Goal: Task Accomplishment & Management: Manage account settings

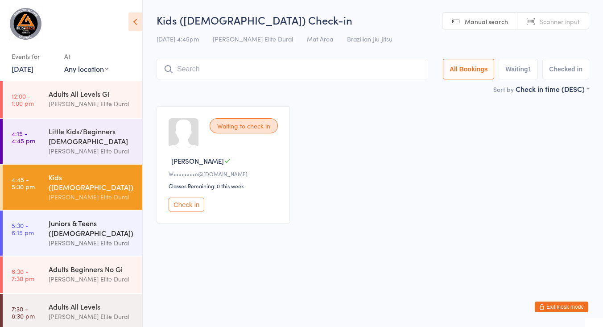
click at [75, 222] on div "Juniors & Teens ([DEMOGRAPHIC_DATA])" at bounding box center [92, 228] width 86 height 20
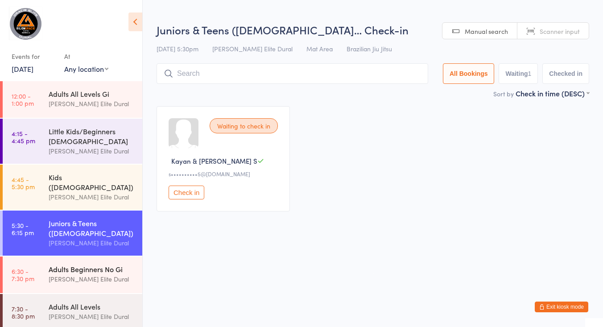
click at [57, 264] on div "Adults Beginners No Gi" at bounding box center [92, 269] width 86 height 10
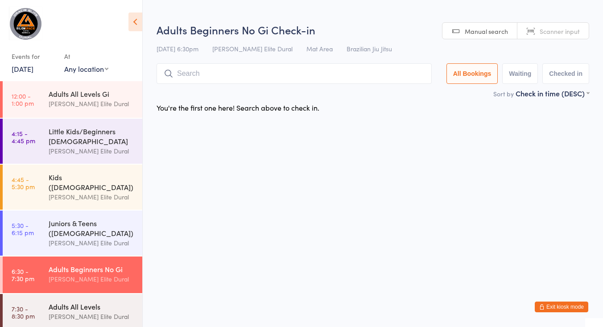
click at [57, 302] on div "Adults All Levels" at bounding box center [92, 307] width 86 height 10
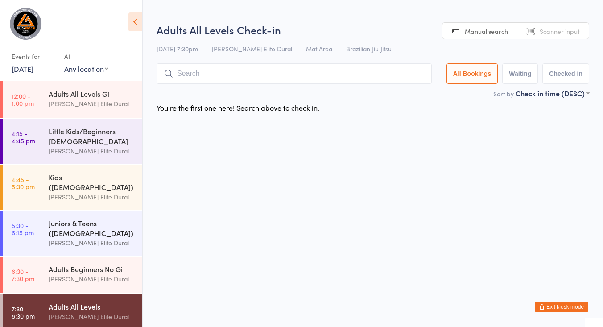
click at [59, 218] on div "Juniors & Teens ([DEMOGRAPHIC_DATA])" at bounding box center [92, 228] width 86 height 20
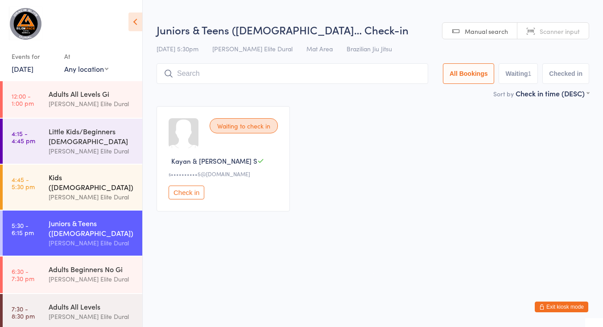
click at [71, 181] on div "Kids ([DEMOGRAPHIC_DATA])" at bounding box center [92, 182] width 86 height 20
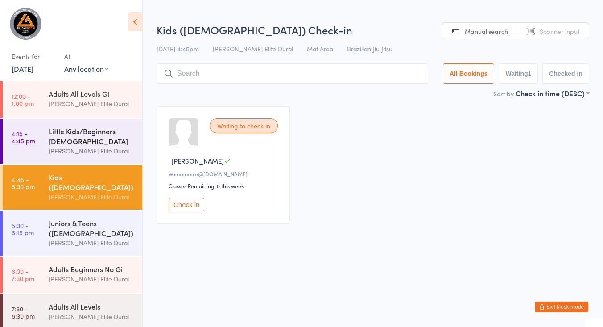
click at [67, 149] on div "[PERSON_NAME] Elite Dural" at bounding box center [92, 151] width 86 height 10
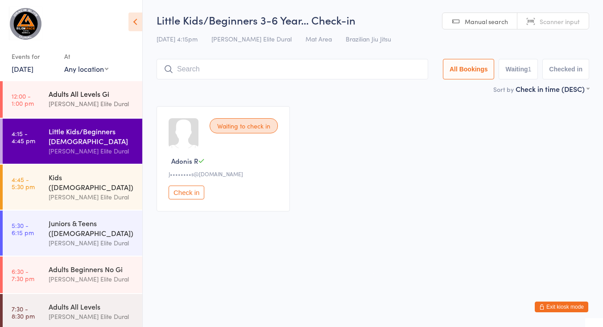
click at [48, 91] on link "12:00 - 1:00 pm Adults All Levels Gi [PERSON_NAME] Elite Dural" at bounding box center [73, 99] width 140 height 37
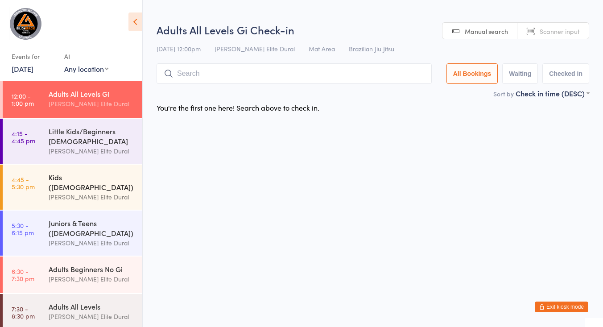
click at [33, 166] on link "4:45 - 5:30 pm Kids ([DEMOGRAPHIC_DATA]) [PERSON_NAME] Elite Dural" at bounding box center [73, 187] width 140 height 45
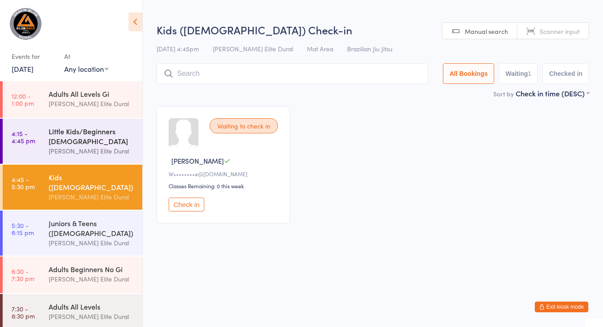
click at [53, 151] on div "[PERSON_NAME] Elite Dural" at bounding box center [92, 151] width 86 height 10
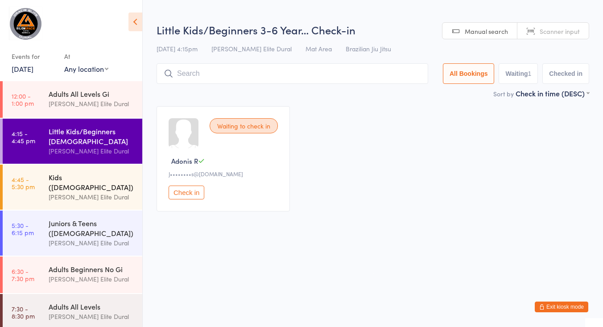
click at [47, 187] on link "4:45 - 5:30 pm Kids ([DEMOGRAPHIC_DATA]) [PERSON_NAME] Elite Dural" at bounding box center [73, 187] width 140 height 45
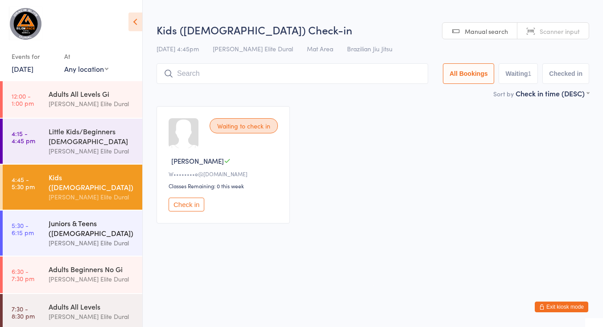
click at [52, 228] on div "Juniors & Teens ([DEMOGRAPHIC_DATA])" at bounding box center [92, 228] width 86 height 20
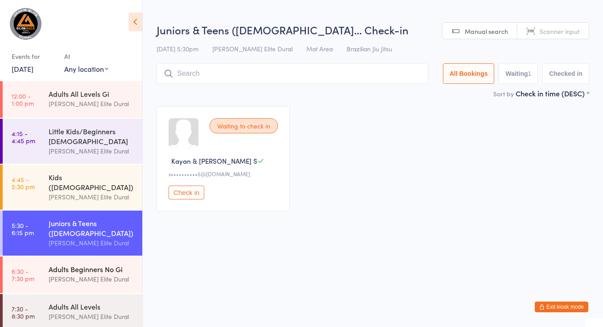
click at [50, 266] on div "Adults Beginners No Gi" at bounding box center [92, 269] width 86 height 10
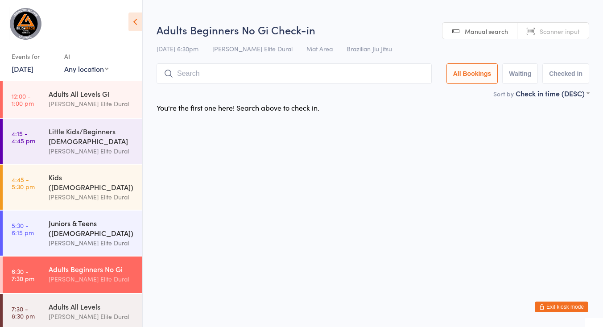
click at [52, 228] on div "Juniors & Teens ([DEMOGRAPHIC_DATA])" at bounding box center [92, 228] width 86 height 20
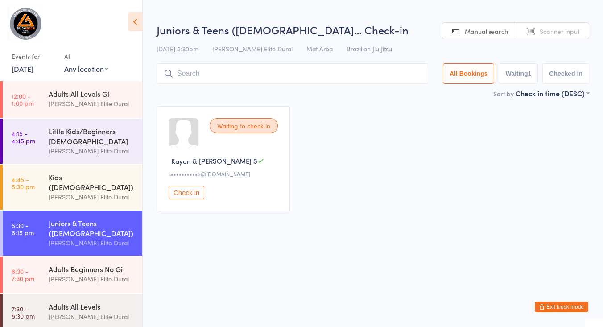
click at [30, 67] on link "[DATE]" at bounding box center [23, 69] width 22 height 10
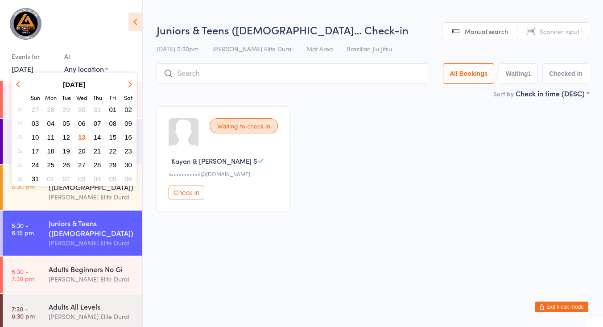
click at [97, 135] on span "14" at bounding box center [98, 137] width 8 height 8
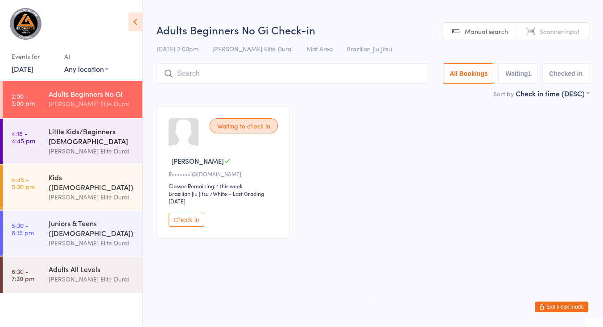
click at [70, 138] on div "Little Kids/Beginners [DEMOGRAPHIC_DATA]" at bounding box center [92, 136] width 86 height 20
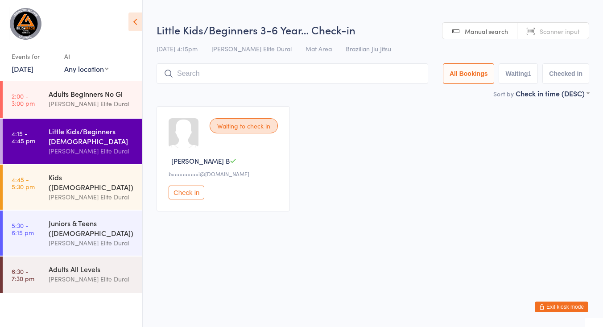
click at [65, 105] on div "[PERSON_NAME] Elite Dural" at bounding box center [92, 104] width 86 height 10
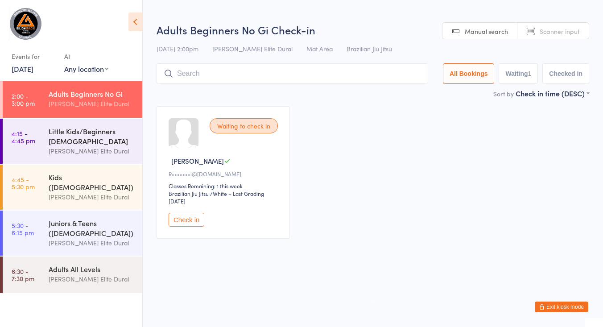
click at [54, 143] on div "Little Kids/Beginners [DEMOGRAPHIC_DATA]" at bounding box center [92, 136] width 86 height 20
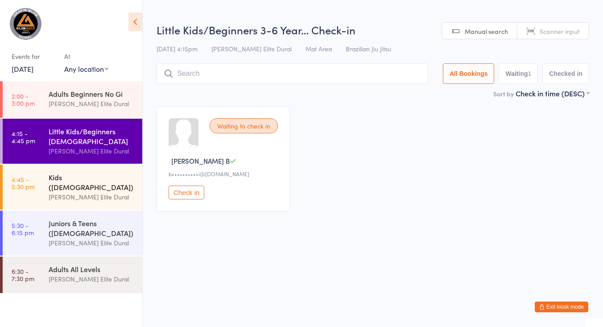
click at [56, 178] on div "Kids ([DEMOGRAPHIC_DATA])" at bounding box center [92, 182] width 86 height 20
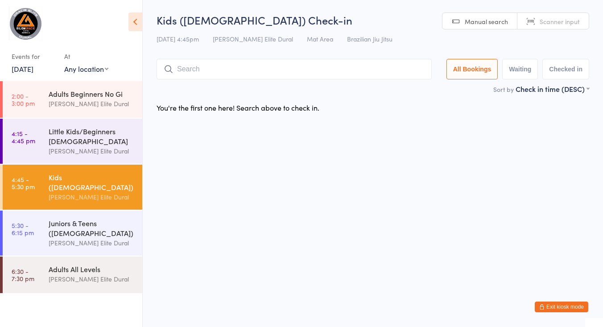
click at [547, 308] on button "Exit kiosk mode" at bounding box center [562, 307] width 54 height 11
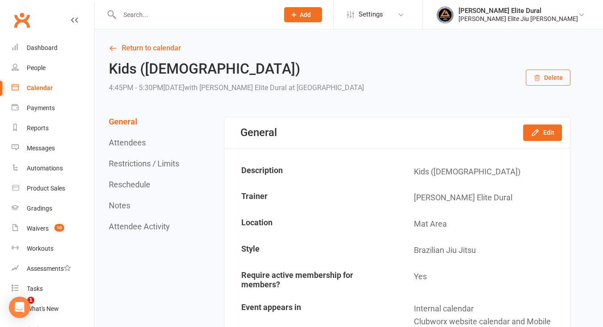
click at [161, 14] on input "text" at bounding box center [195, 14] width 156 height 12
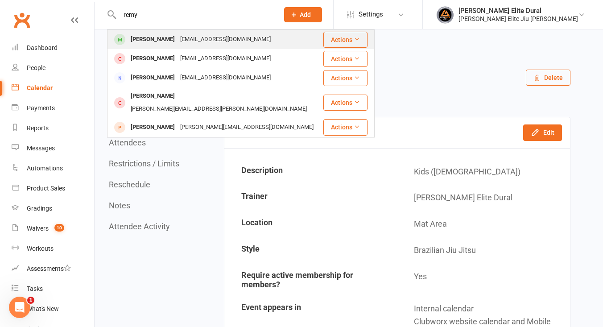
type input "remy"
click at [199, 43] on div "Remypmorato@gmail.com" at bounding box center [226, 39] width 96 height 13
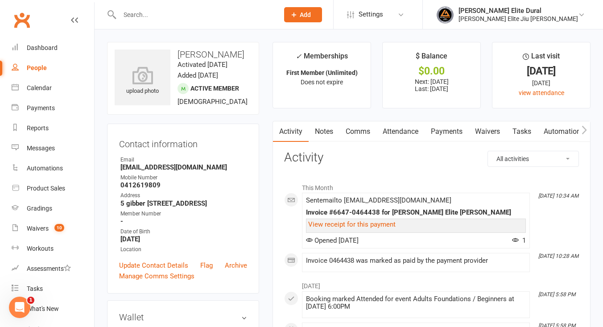
click at [441, 133] on link "Payments" at bounding box center [447, 131] width 44 height 21
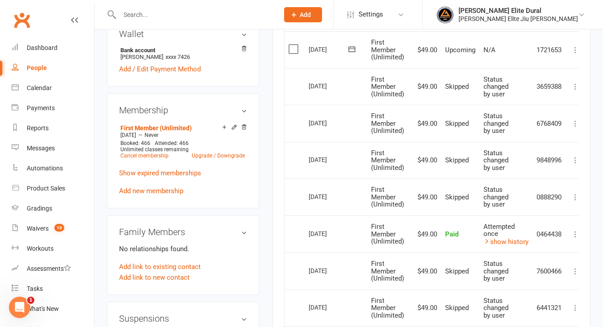
scroll to position [282, 0]
click at [504, 243] on link "show history" at bounding box center [506, 243] width 45 height 8
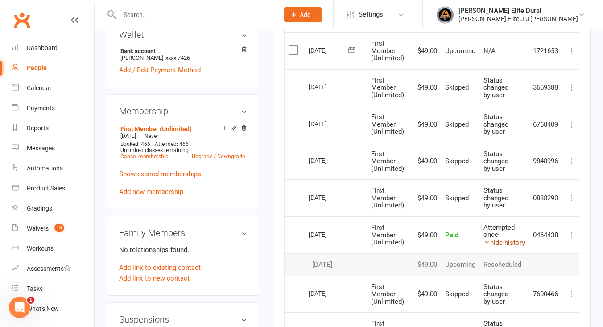
click at [504, 243] on link "hide history" at bounding box center [504, 243] width 41 height 8
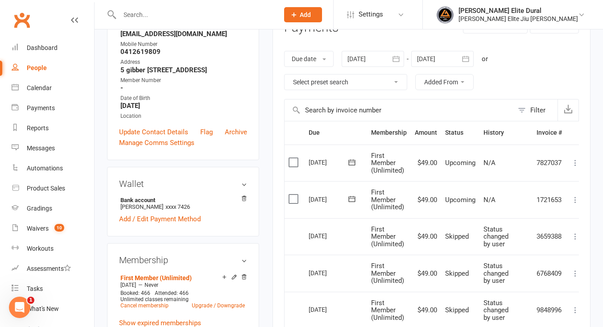
scroll to position [136, 0]
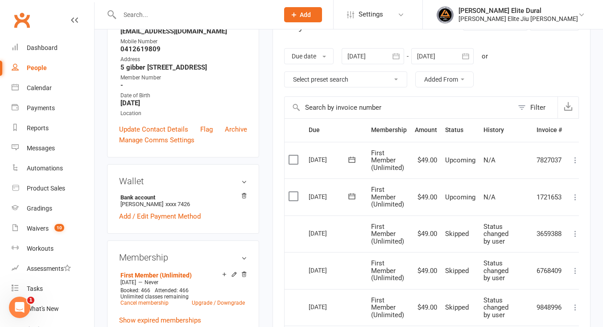
click at [353, 197] on icon at bounding box center [352, 196] width 9 height 9
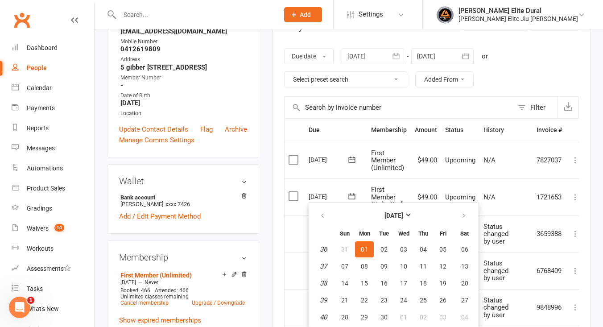
click at [271, 232] on main "✓ Memberships First Member (Unlimited) Does not expire $ Balance $0.00 Next: 1 …" at bounding box center [432, 272] width 332 height 733
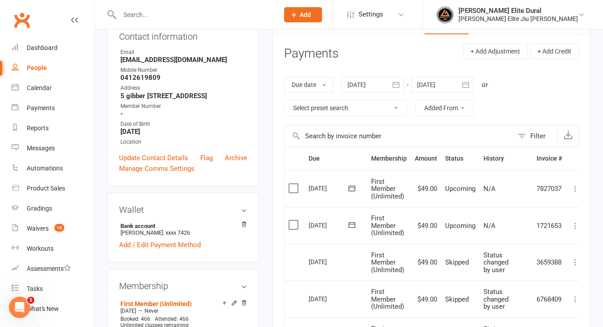
scroll to position [56, 0]
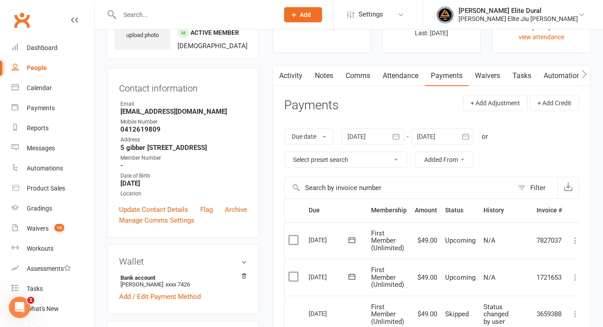
click at [470, 136] on icon "button" at bounding box center [465, 136] width 9 height 9
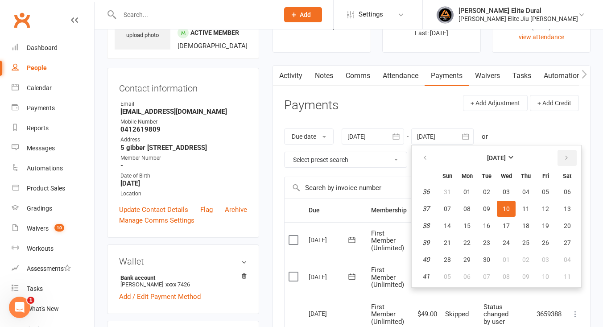
click at [570, 160] on icon "button" at bounding box center [567, 157] width 6 height 7
click at [568, 274] on span "08" at bounding box center [567, 276] width 7 height 7
type input "08 Nov 2025"
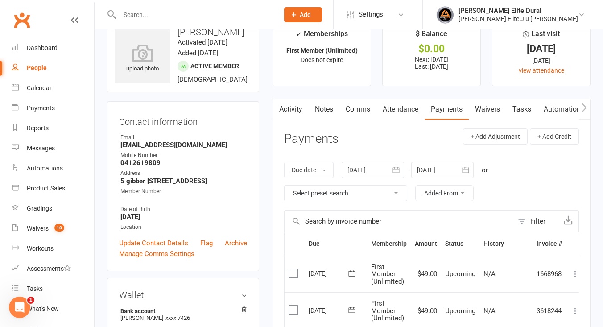
scroll to position [0, 0]
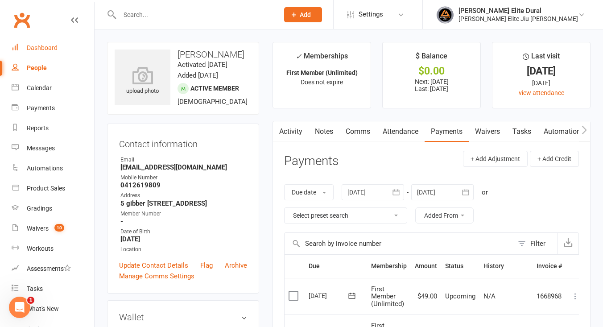
click at [39, 47] on div "Dashboard" at bounding box center [42, 47] width 31 height 7
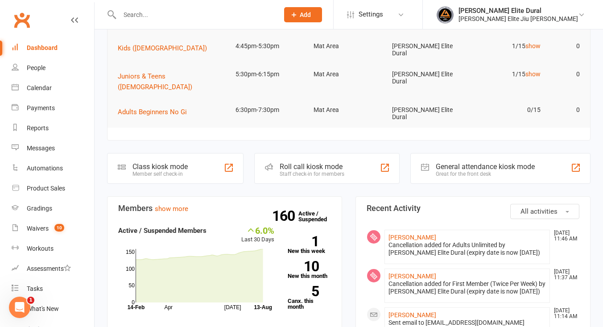
scroll to position [155, 0]
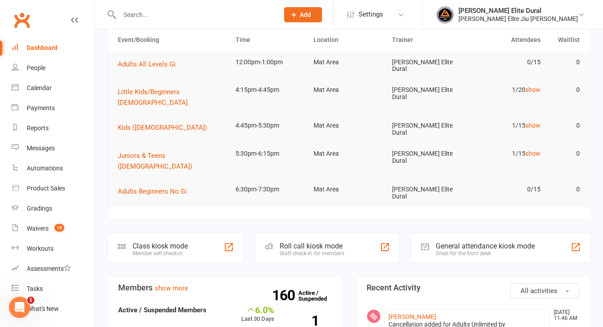
scroll to position [0, 0]
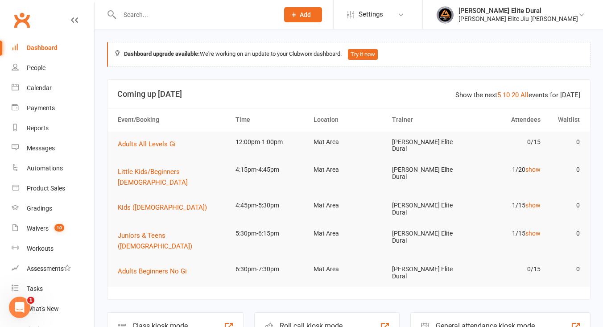
click at [38, 46] on div "Dashboard" at bounding box center [42, 47] width 31 height 7
